Goal: Transaction & Acquisition: Purchase product/service

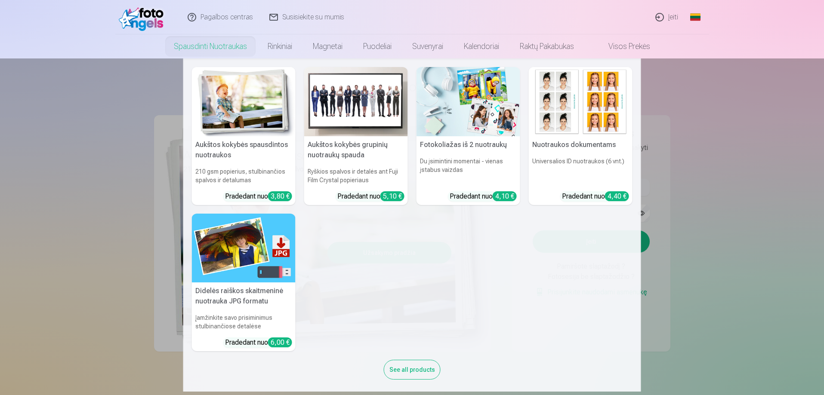
click at [333, 154] on h5 "Aukštos kokybės grupinių nuotraukų spauda" at bounding box center [356, 150] width 104 height 28
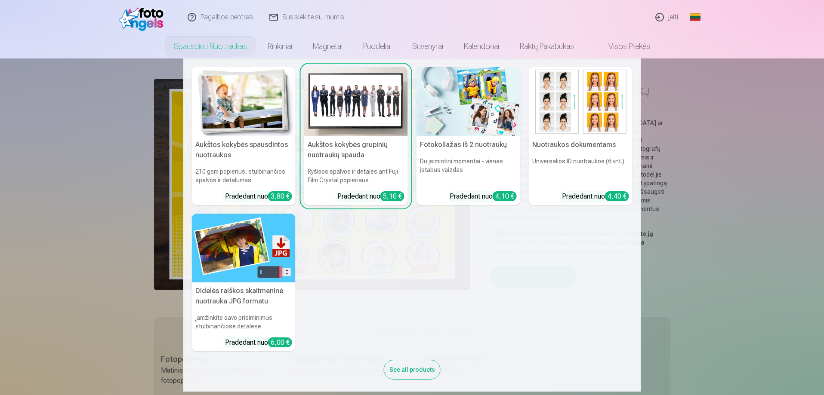
click at [352, 125] on img at bounding box center [356, 101] width 104 height 69
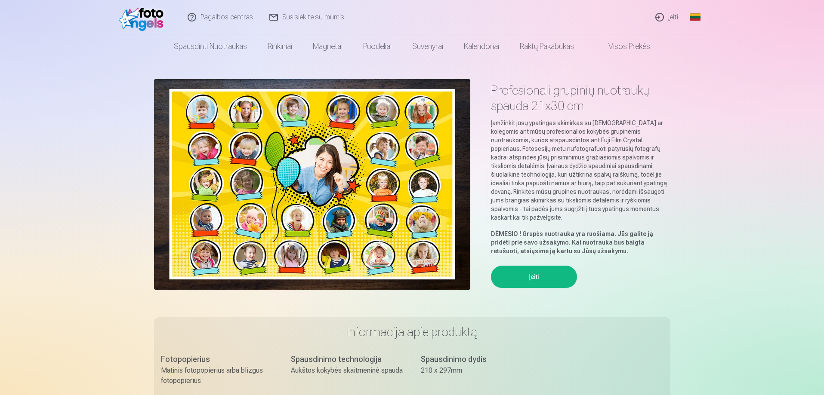
scroll to position [5, 0]
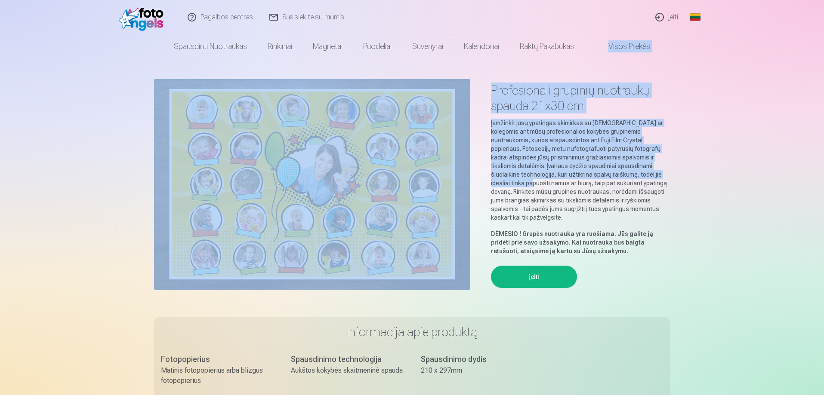
drag, startPoint x: 824, startPoint y: 46, endPoint x: 773, endPoint y: 176, distance: 139.1
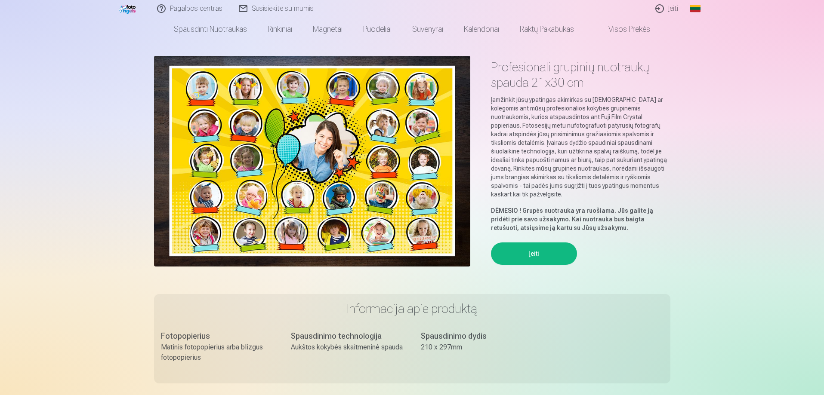
scroll to position [34, 0]
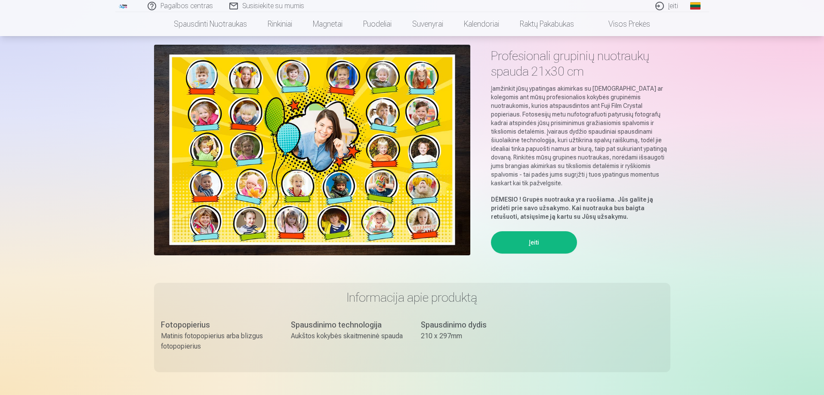
click at [554, 235] on button "Įeiti" at bounding box center [534, 243] width 86 height 22
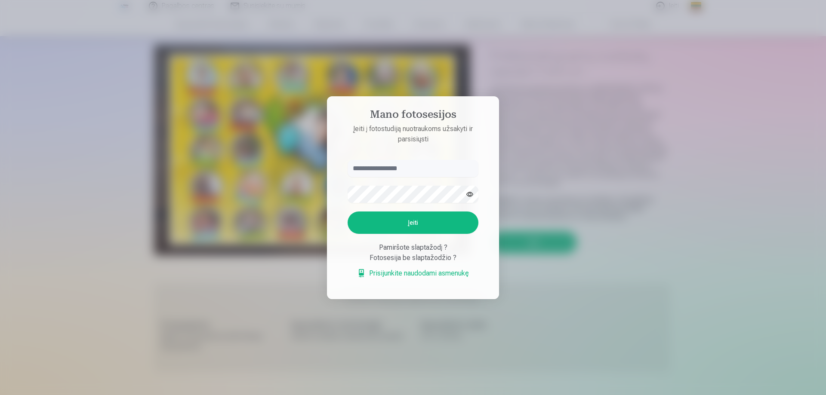
click at [502, 139] on div at bounding box center [413, 197] width 826 height 395
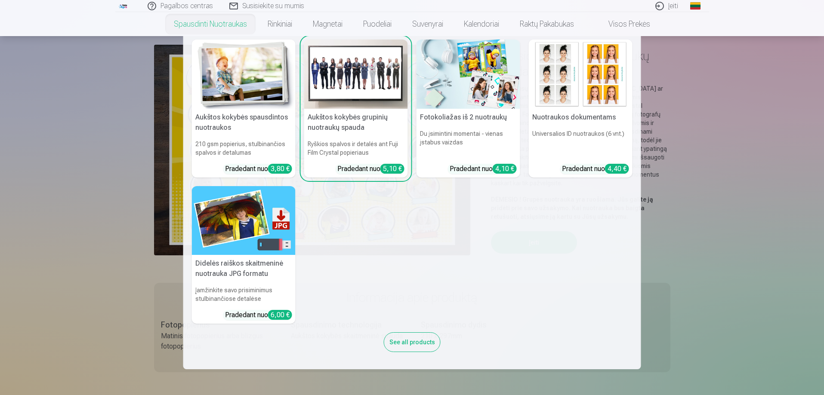
click at [207, 151] on h6 "210 gsm popierius, stulbinančios spalvos ir detalumas" at bounding box center [244, 148] width 104 height 24
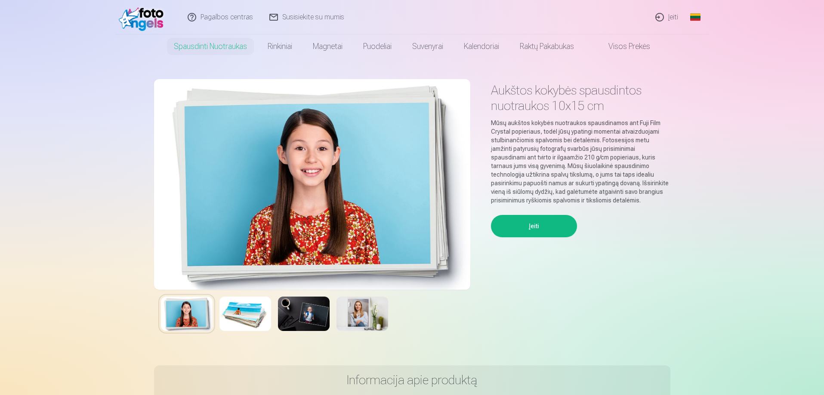
click at [244, 325] on img at bounding box center [245, 314] width 52 height 34
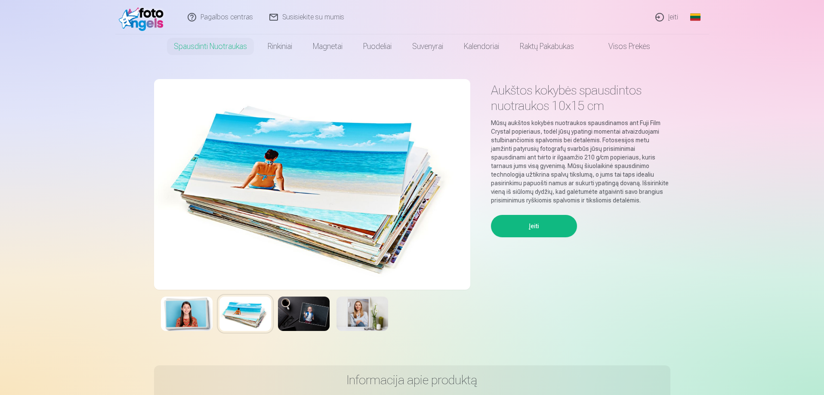
click at [281, 316] on img at bounding box center [304, 314] width 52 height 34
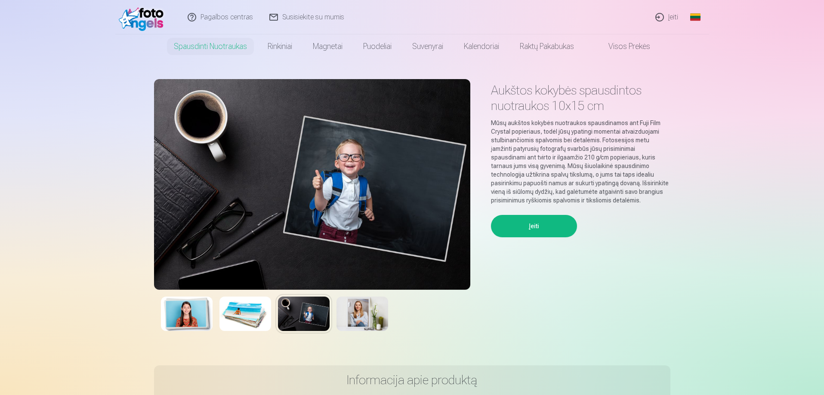
click at [378, 315] on img at bounding box center [362, 314] width 52 height 34
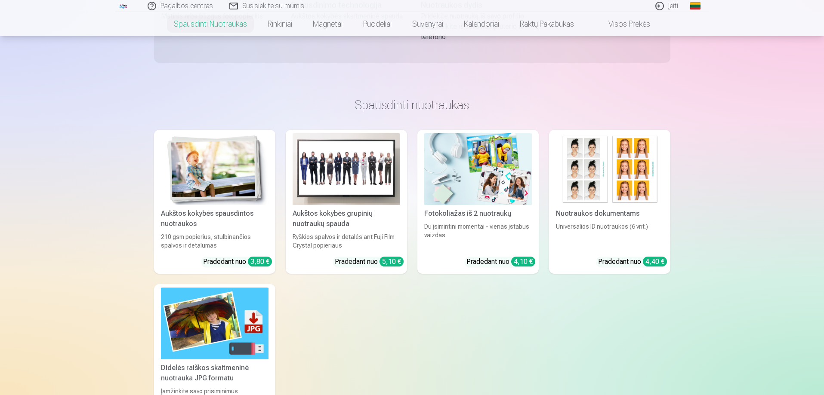
scroll to position [351, 0]
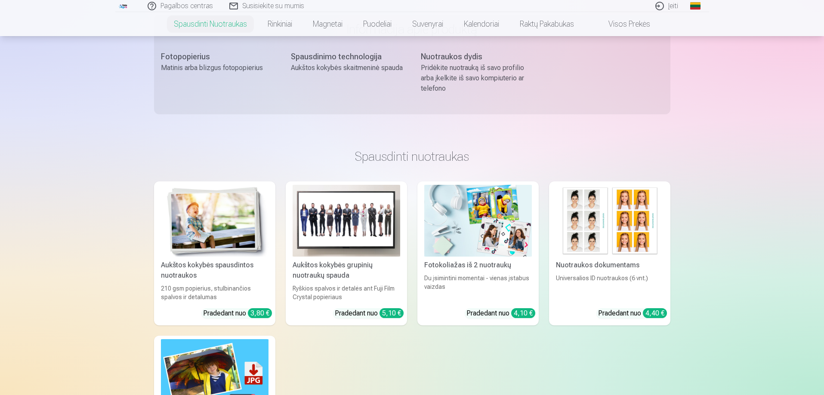
click at [360, 271] on div "Aukštos kokybės grupinių nuotraukų spauda" at bounding box center [346, 270] width 114 height 21
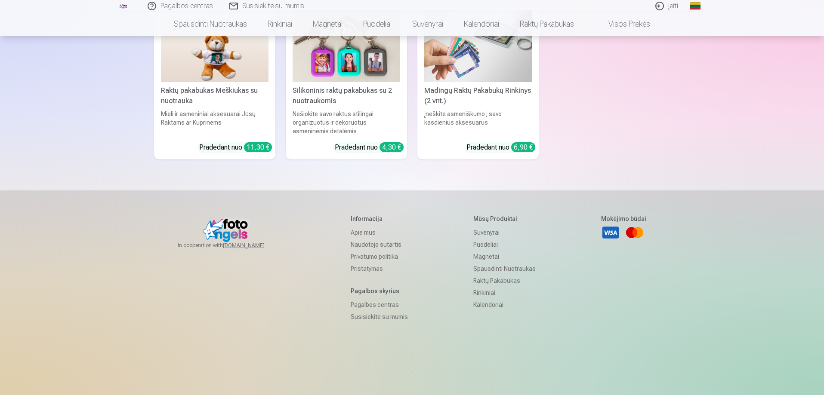
scroll to position [2616, 0]
